Goal: Information Seeking & Learning: Learn about a topic

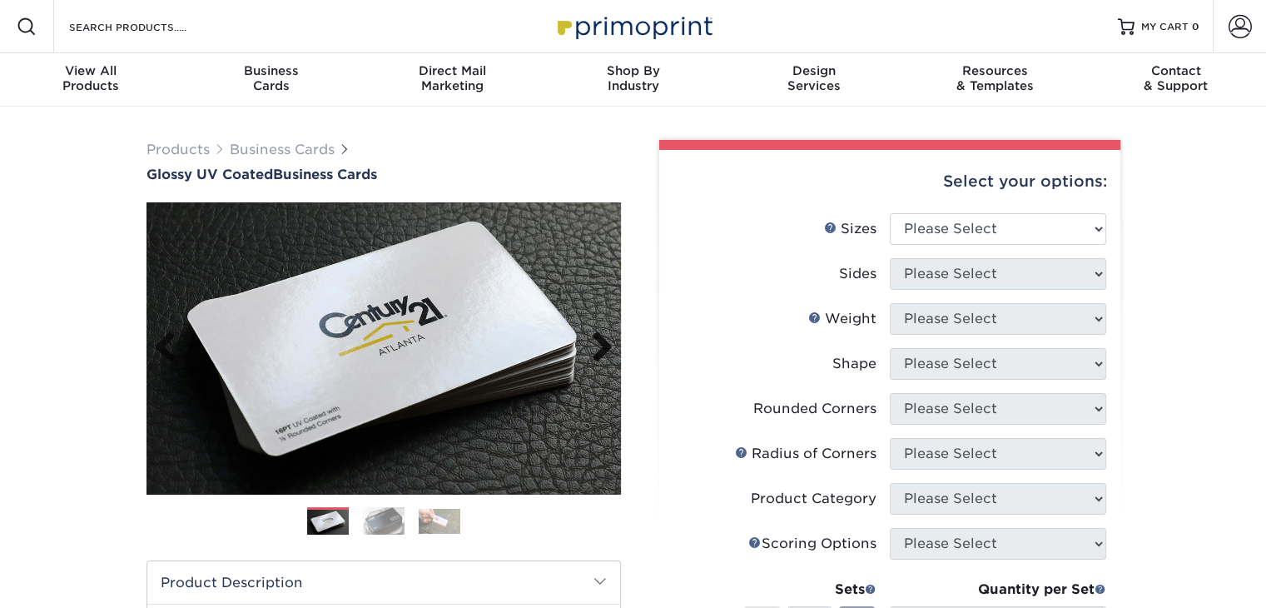
click at [598, 340] on link "Next" at bounding box center [595, 347] width 33 height 33
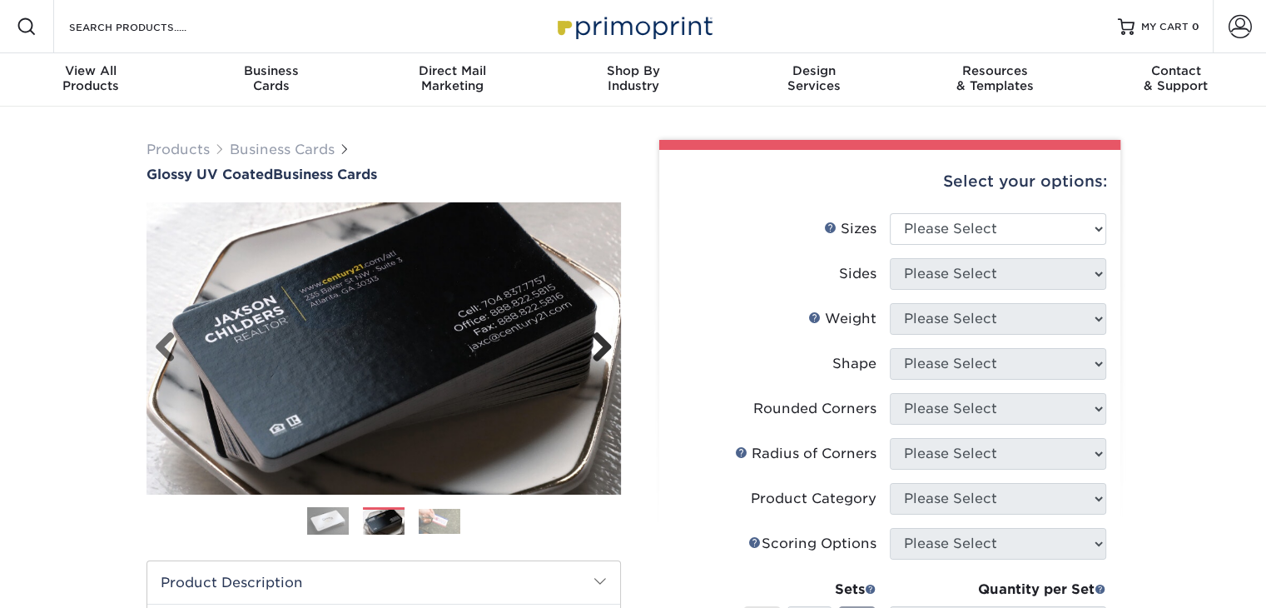
click at [598, 340] on link "Next" at bounding box center [595, 347] width 33 height 33
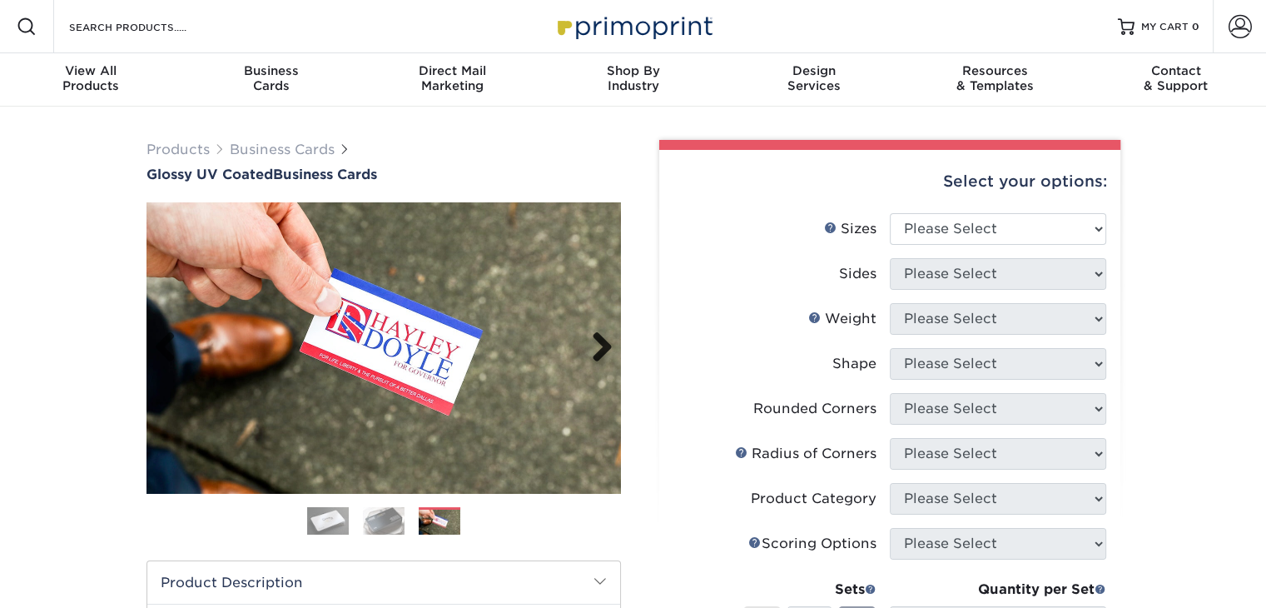
click at [598, 340] on link "Next" at bounding box center [595, 347] width 33 height 33
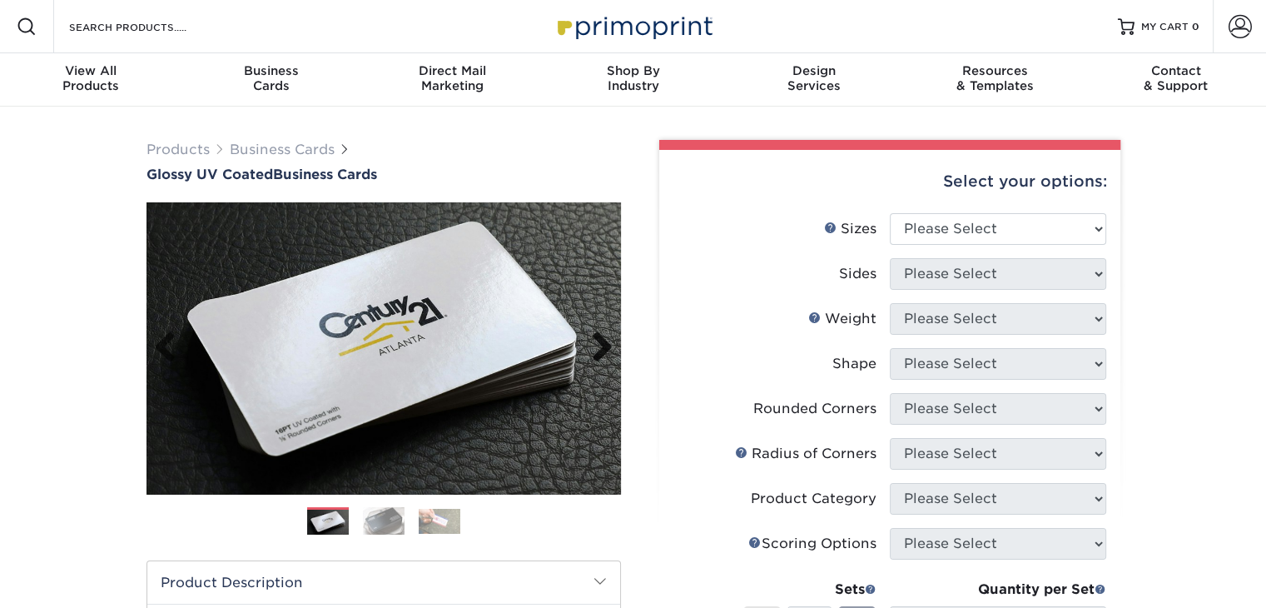
click at [598, 340] on link "Next" at bounding box center [595, 347] width 33 height 33
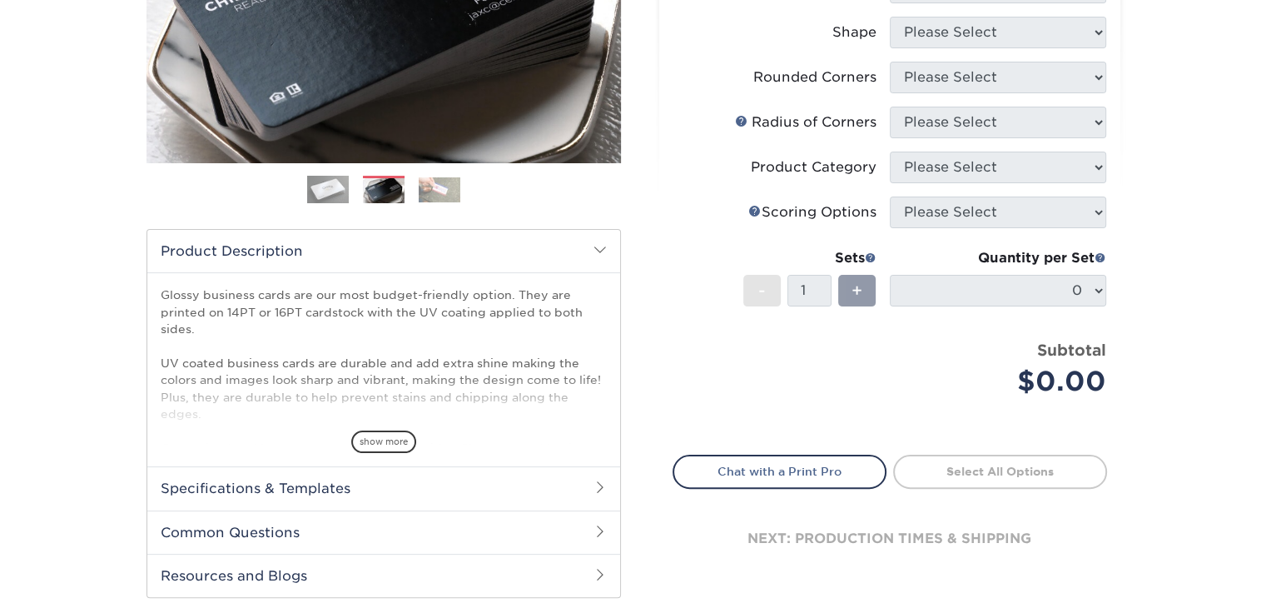
scroll to position [333, 0]
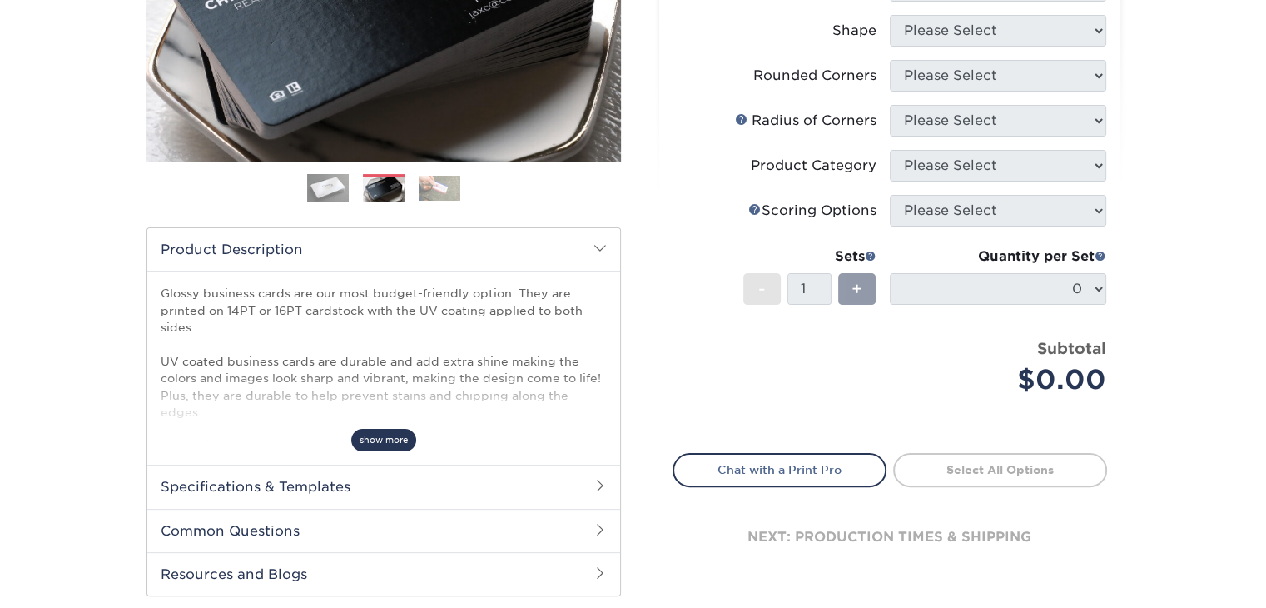
click at [399, 441] on span "show more" at bounding box center [383, 440] width 65 height 22
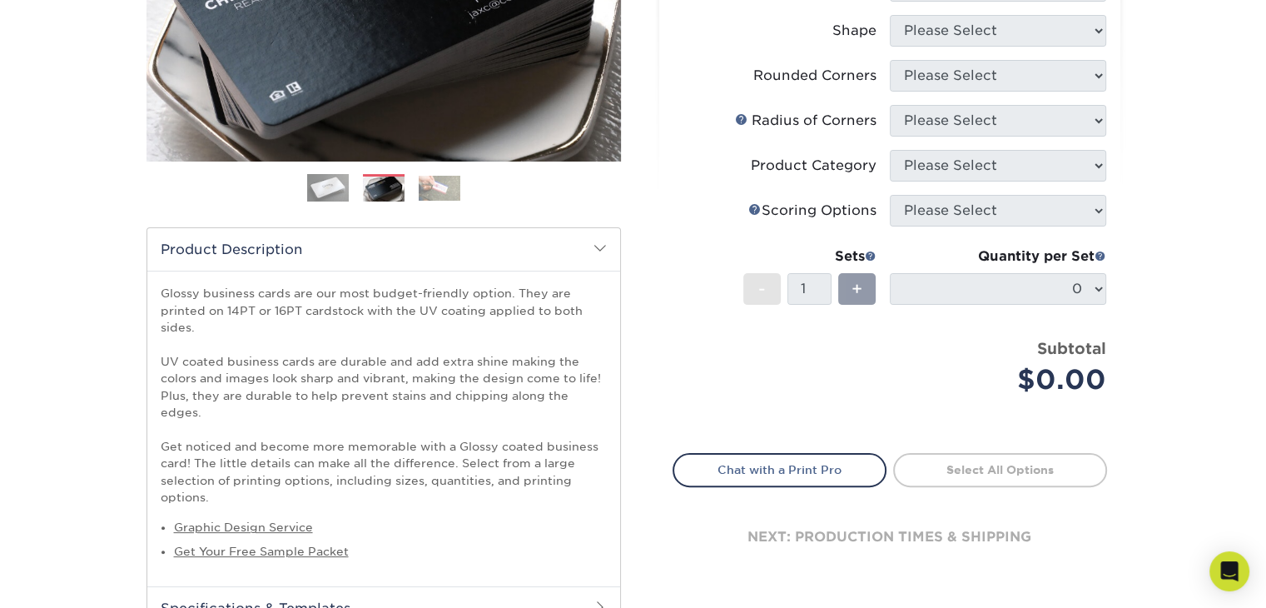
drag, startPoint x: 203, startPoint y: 321, endPoint x: 164, endPoint y: 297, distance: 46.0
click at [164, 297] on p "Glossy business cards are our most budget-friendly option. They are printed on …" at bounding box center [384, 395] width 446 height 221
click at [243, 336] on p "Glossy business cards are our most budget-friendly option. They are printed on …" at bounding box center [384, 395] width 446 height 221
drag, startPoint x: 516, startPoint y: 291, endPoint x: 563, endPoint y: 324, distance: 57.5
click at [563, 324] on p "Glossy business cards are our most budget-friendly option. They are printed on …" at bounding box center [384, 395] width 446 height 221
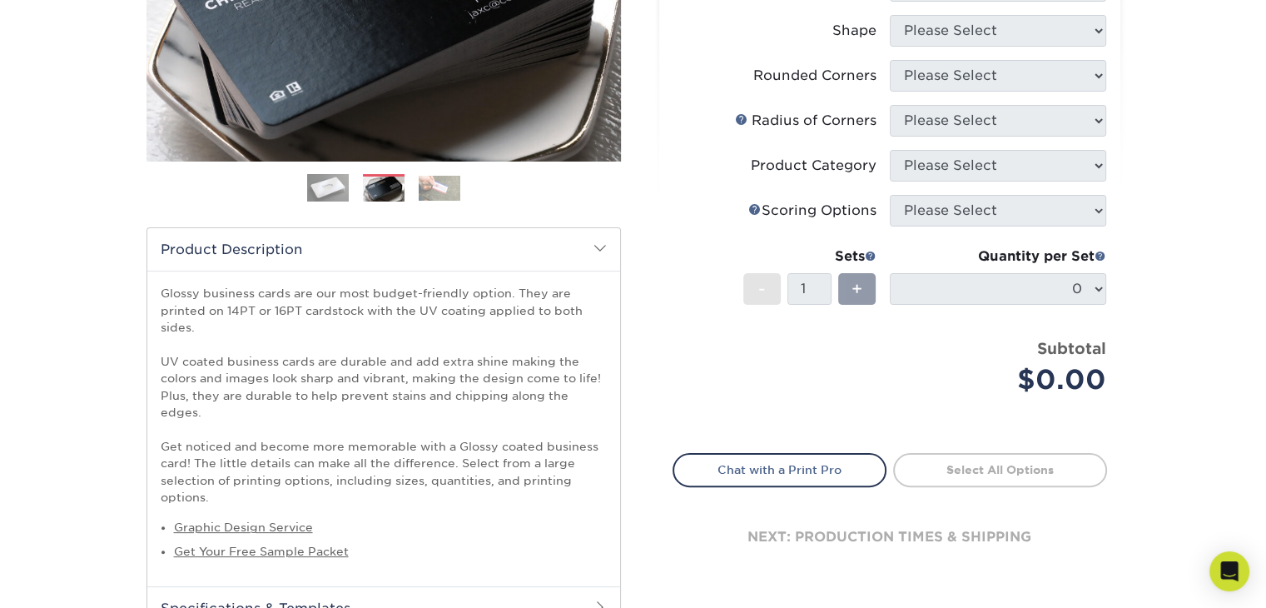
copy p "They are printed on 14PT or 16PT cardstock with the UV coating applied to both …"
